Goal: Information Seeking & Learning: Find specific fact

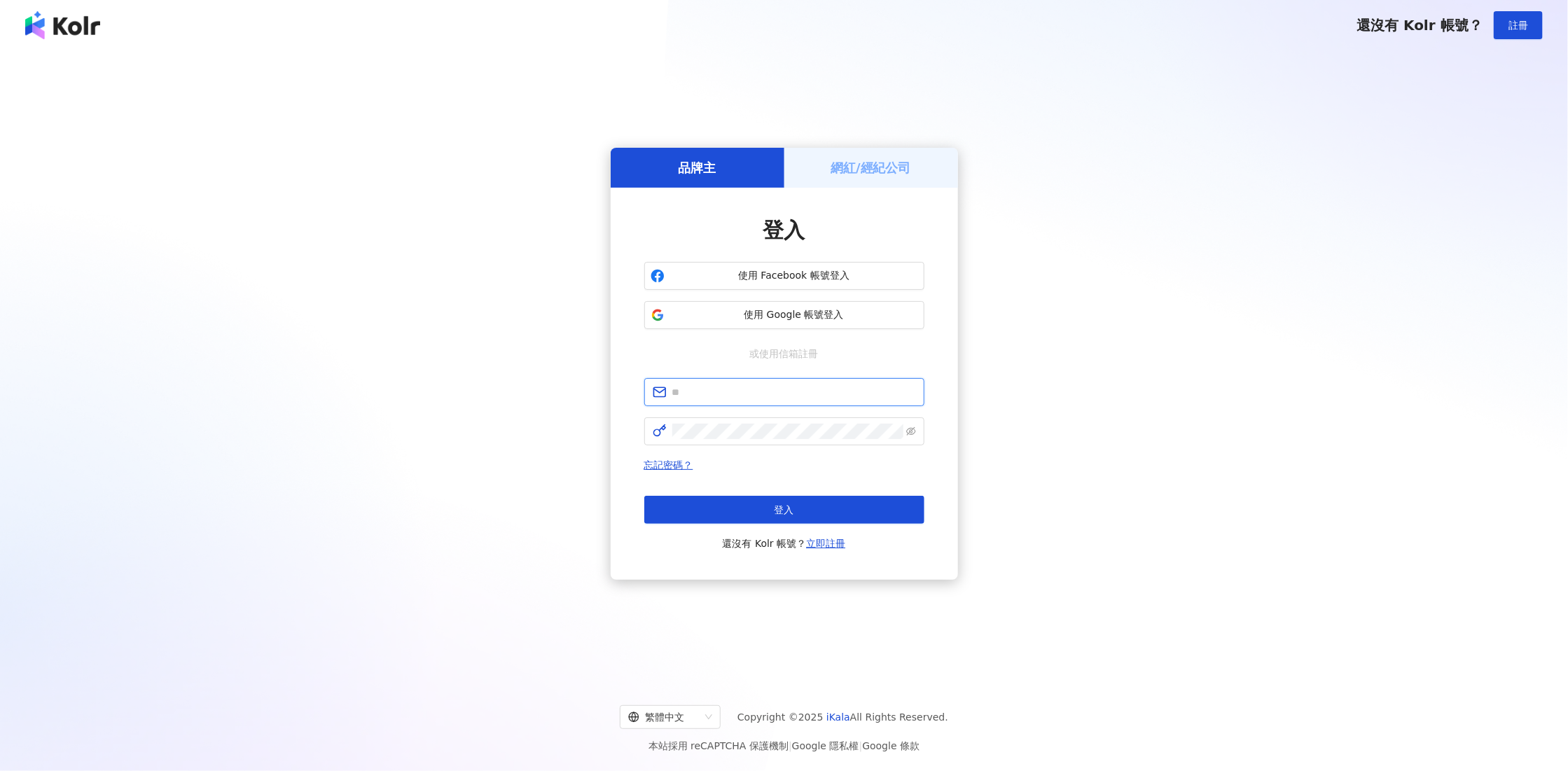
type input "**********"
drag, startPoint x: 0, startPoint y: 0, endPoint x: 771, endPoint y: 324, distance: 836.3
click at [771, 324] on button "使用 Google 帳號登入" at bounding box center [784, 315] width 280 height 28
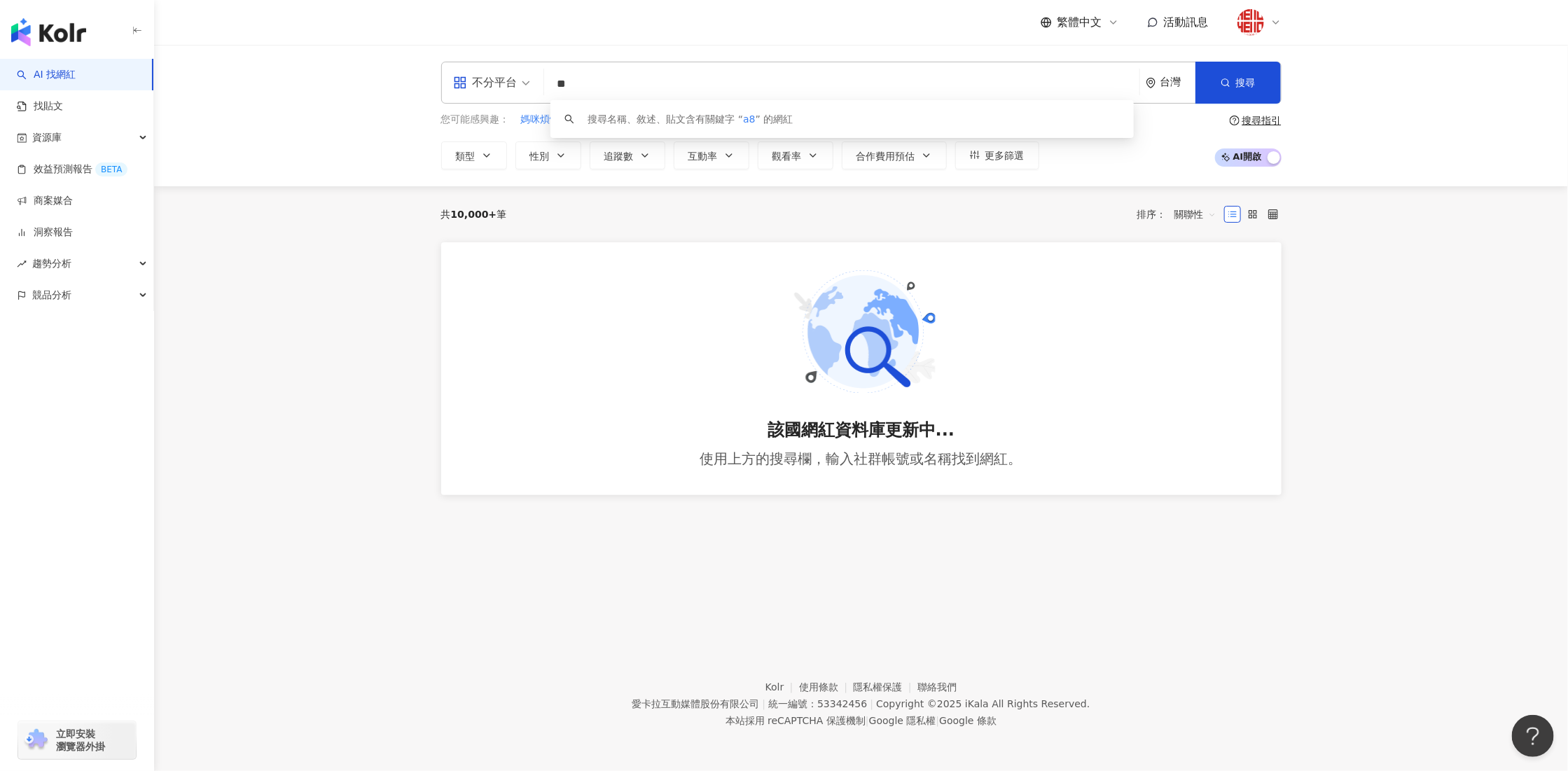
type input "*"
drag, startPoint x: 366, startPoint y: 302, endPoint x: 400, endPoint y: 156, distance: 149.9
click at [366, 298] on main "不分平台 台灣 搜尋 customizedTag 網紅類型 藝術與娛樂 / Podc a st 科技 / A I & 半導體 搜尋名稱、敘述、貼文含有關鍵字 …" at bounding box center [861, 288] width 1414 height 486
drag, startPoint x: 114, startPoint y: 33, endPoint x: 75, endPoint y: 29, distance: 39.2
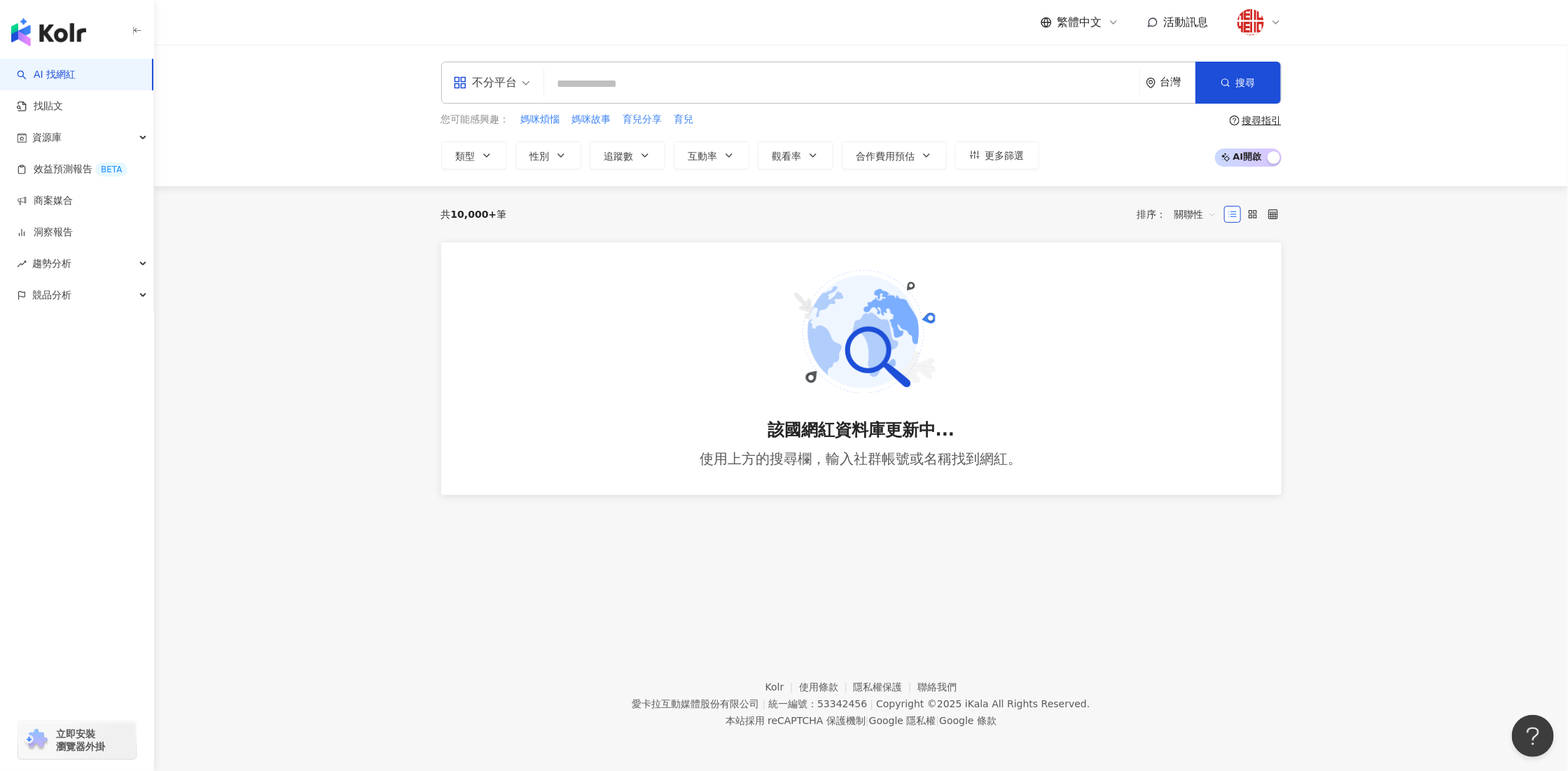
click at [112, 33] on div "button" at bounding box center [77, 29] width 154 height 58
click at [56, 72] on link "AI 找網紅" at bounding box center [46, 74] width 58 height 14
click at [49, 73] on link "AI 找網紅" at bounding box center [46, 74] width 58 height 14
drag, startPoint x: 49, startPoint y: 73, endPoint x: 690, endPoint y: 183, distance: 650.4
click at [49, 73] on link "AI 找網紅" at bounding box center [46, 74] width 58 height 14
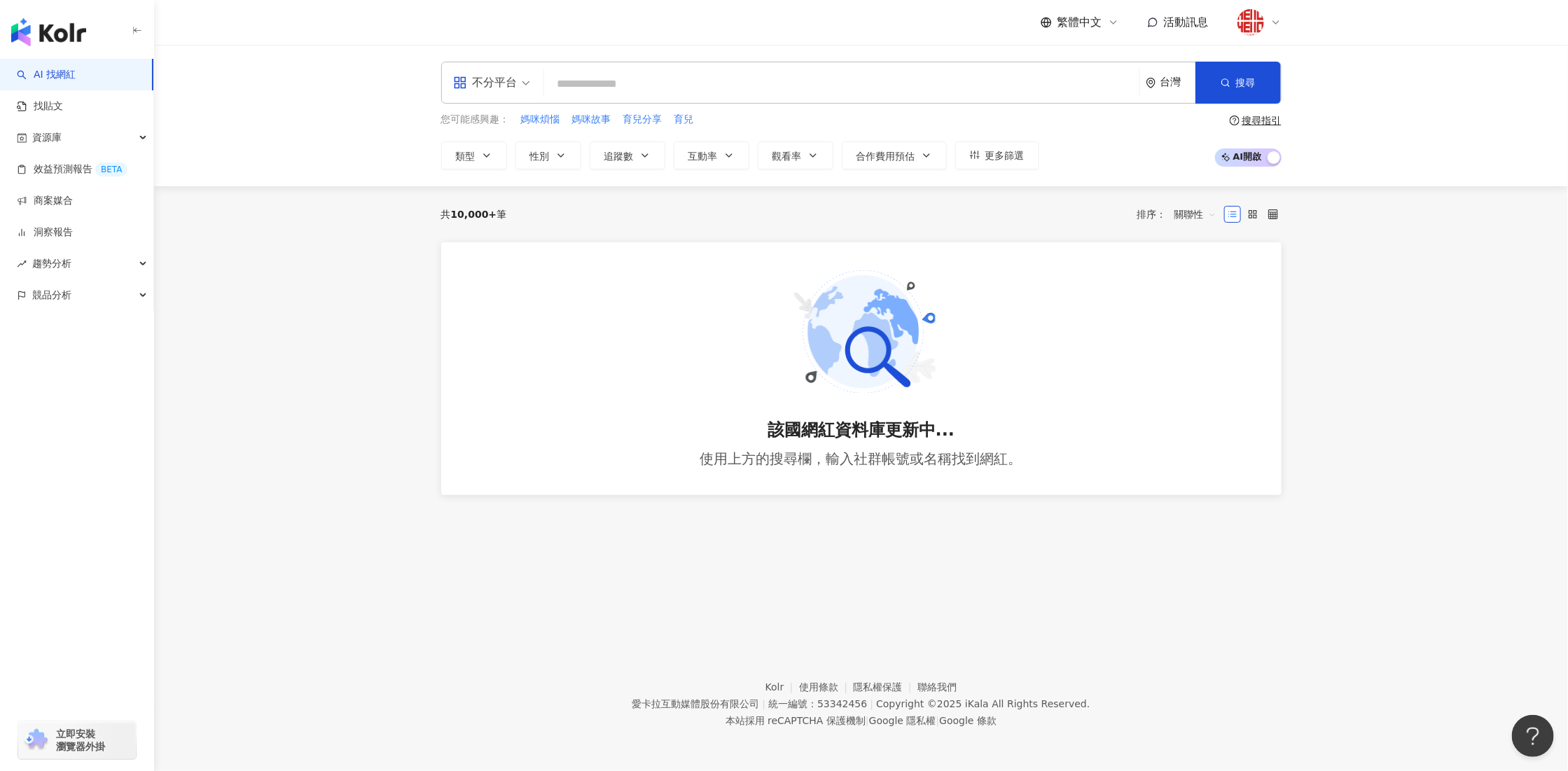
click at [952, 324] on div "該國網紅資料庫更新中... 使用上方的搜尋欄，輸入社群帳號或名稱找到網紅。" at bounding box center [861, 368] width 840 height 253
drag, startPoint x: 701, startPoint y: 463, endPoint x: 570, endPoint y: 64, distance: 420.0
click at [1169, 462] on div "該國網紅資料庫更新中... 使用上方的搜尋欄，輸入社群帳號或名稱找到網紅。" at bounding box center [861, 368] width 840 height 253
click at [570, 91] on input "search" at bounding box center [841, 84] width 584 height 26
type input "*"
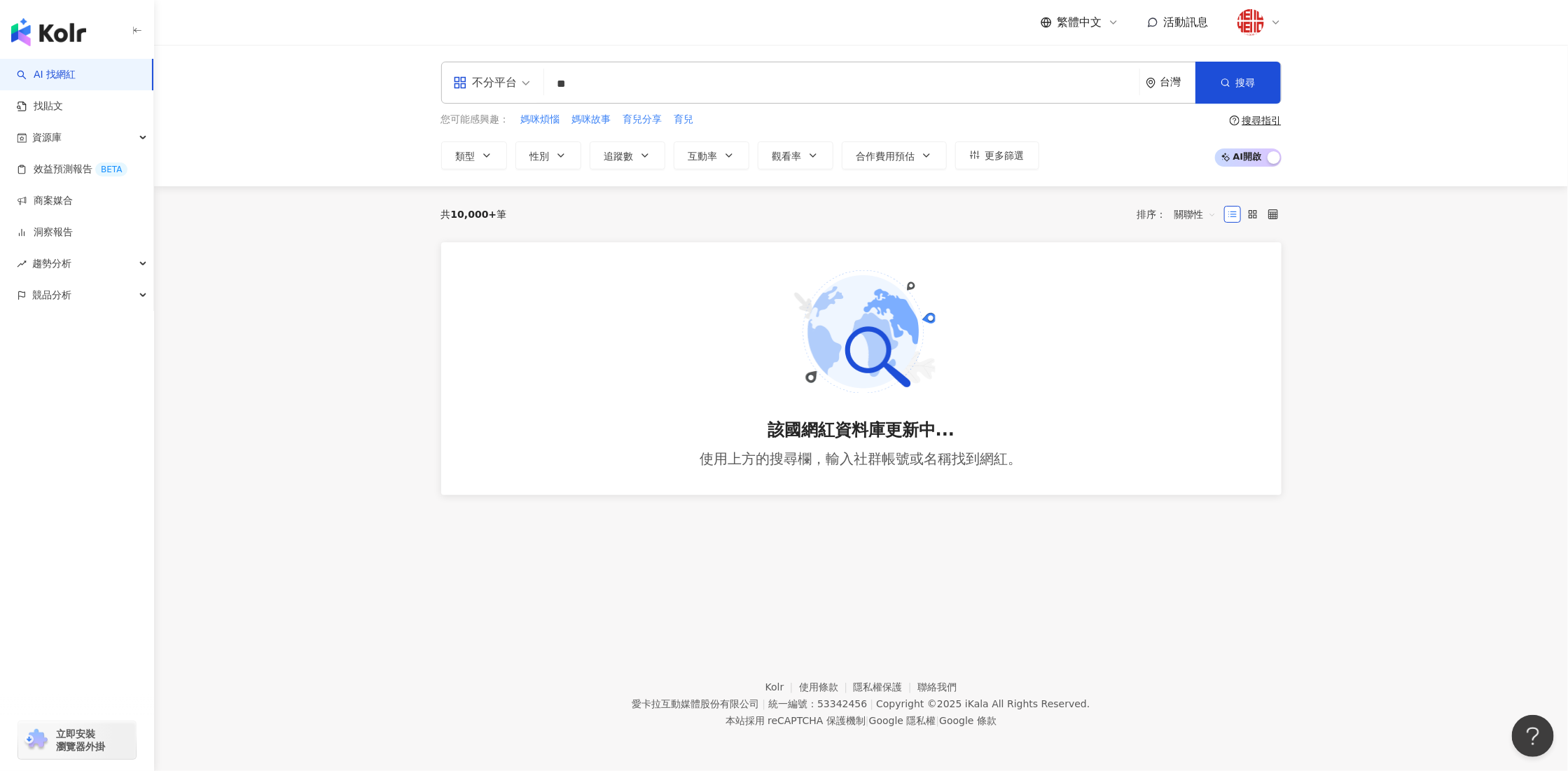
type input "*"
